Goal: Check status

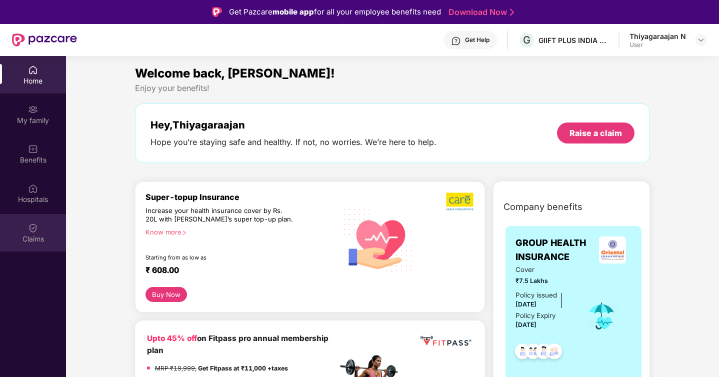
click at [42, 229] on div "Claims" at bounding box center [33, 233] width 66 height 38
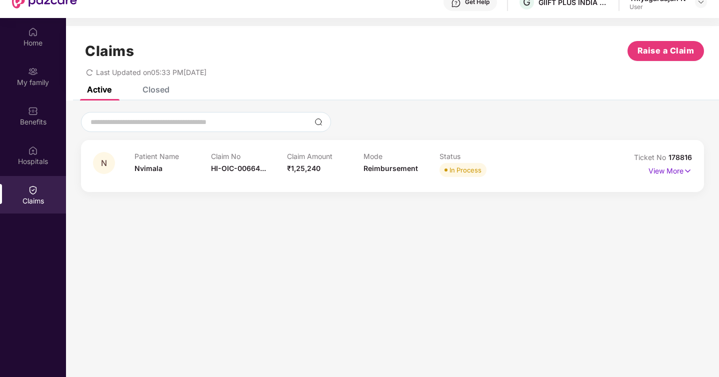
scroll to position [56, 0]
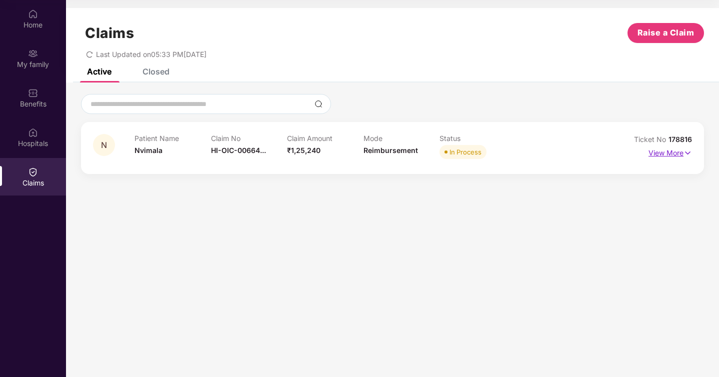
click at [686, 153] on img at bounding box center [688, 153] width 9 height 11
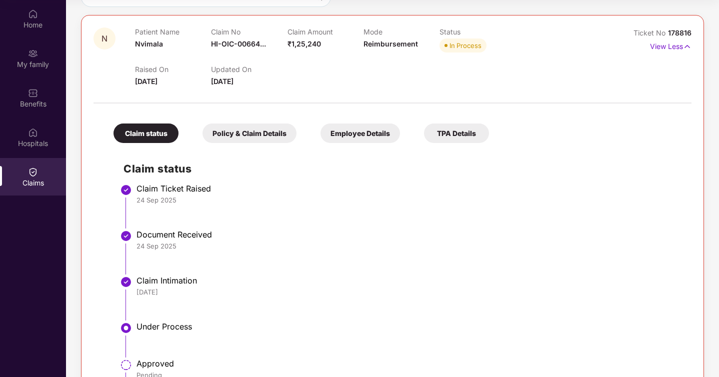
scroll to position [185, 0]
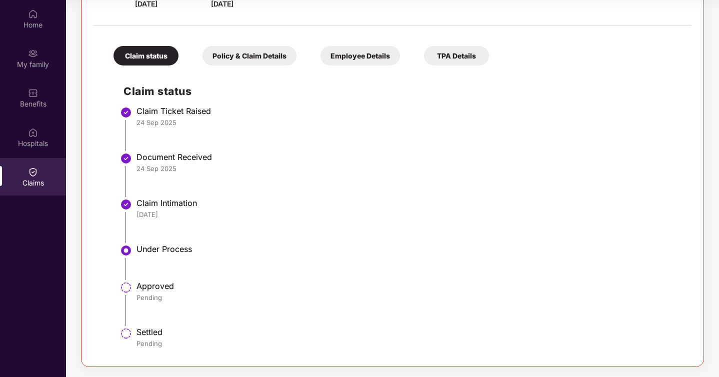
click at [251, 62] on div "Policy & Claim Details" at bounding box center [250, 56] width 94 height 20
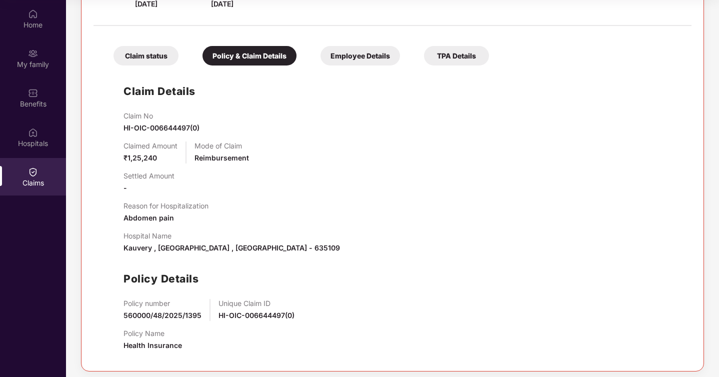
click at [346, 38] on div "Claim status Policy & Claim Details Employee Details TPA Details" at bounding box center [297, 51] width 386 height 30
click at [347, 48] on div "Employee Details" at bounding box center [361, 56] width 80 height 20
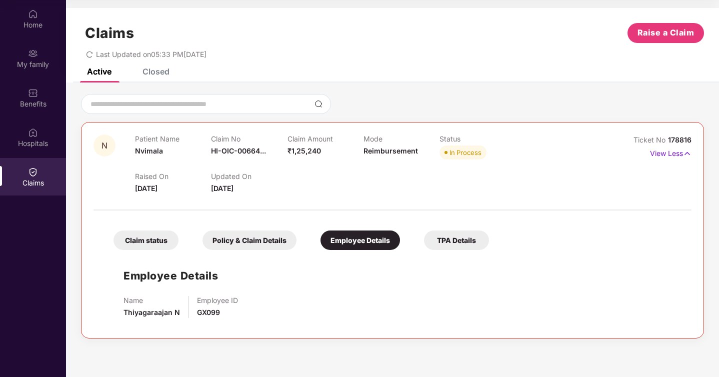
scroll to position [0, 0]
click at [461, 239] on div "TPA Details" at bounding box center [456, 241] width 65 height 20
